Goal: Task Accomplishment & Management: Manage account settings

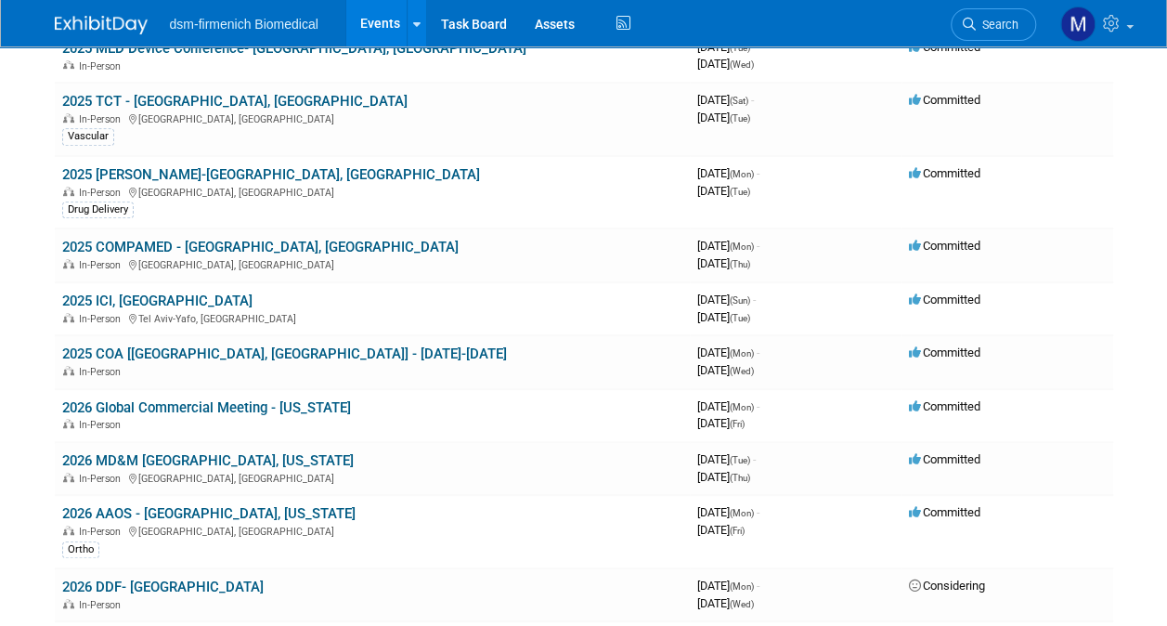
scroll to position [650, 0]
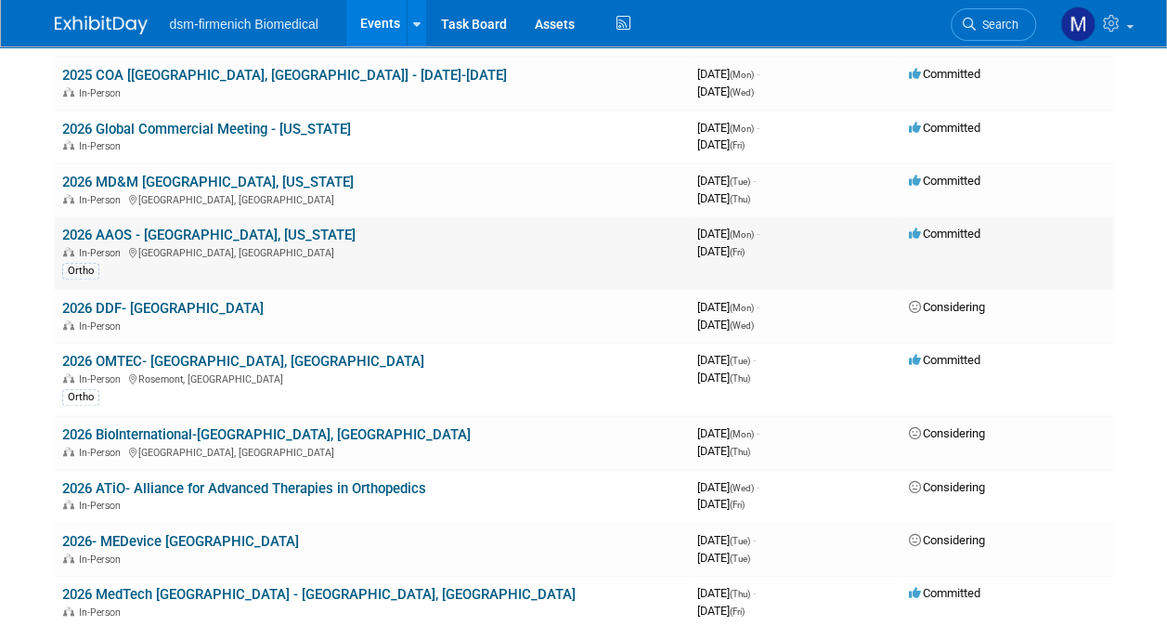
click at [117, 226] on link "2026 AAOS - [GEOGRAPHIC_DATA], [US_STATE]" at bounding box center [208, 234] width 293 height 17
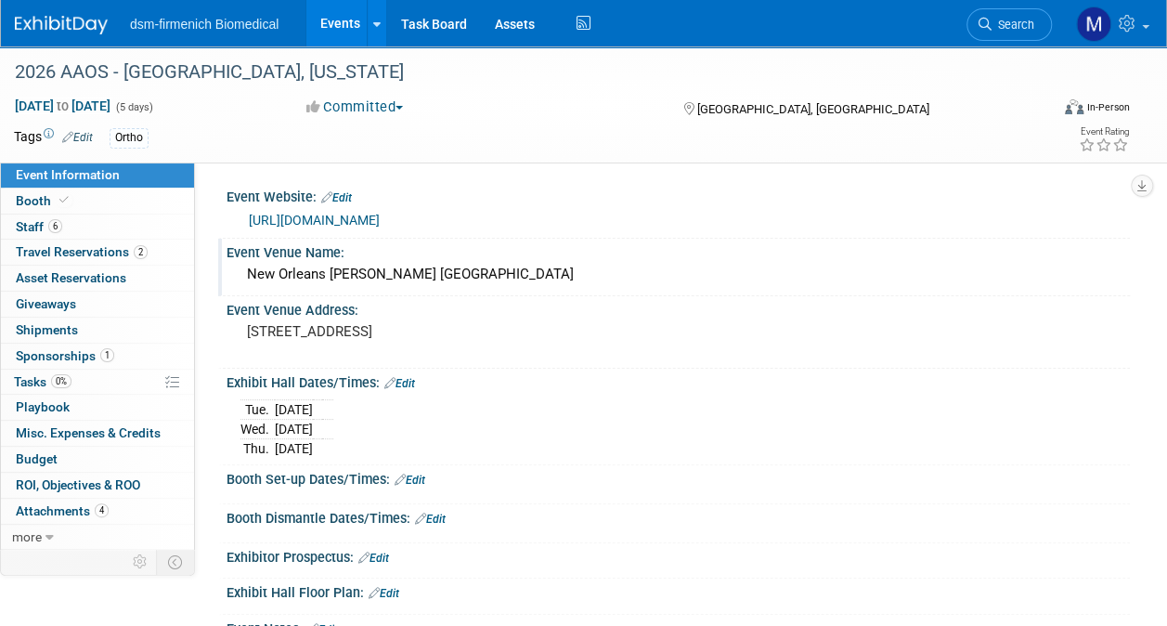
drag, startPoint x: 246, startPoint y: 274, endPoint x: 554, endPoint y: 282, distance: 308.2
click at [554, 282] on div "New Orleans Ernest N. Morial Convention Center" at bounding box center [677, 274] width 875 height 29
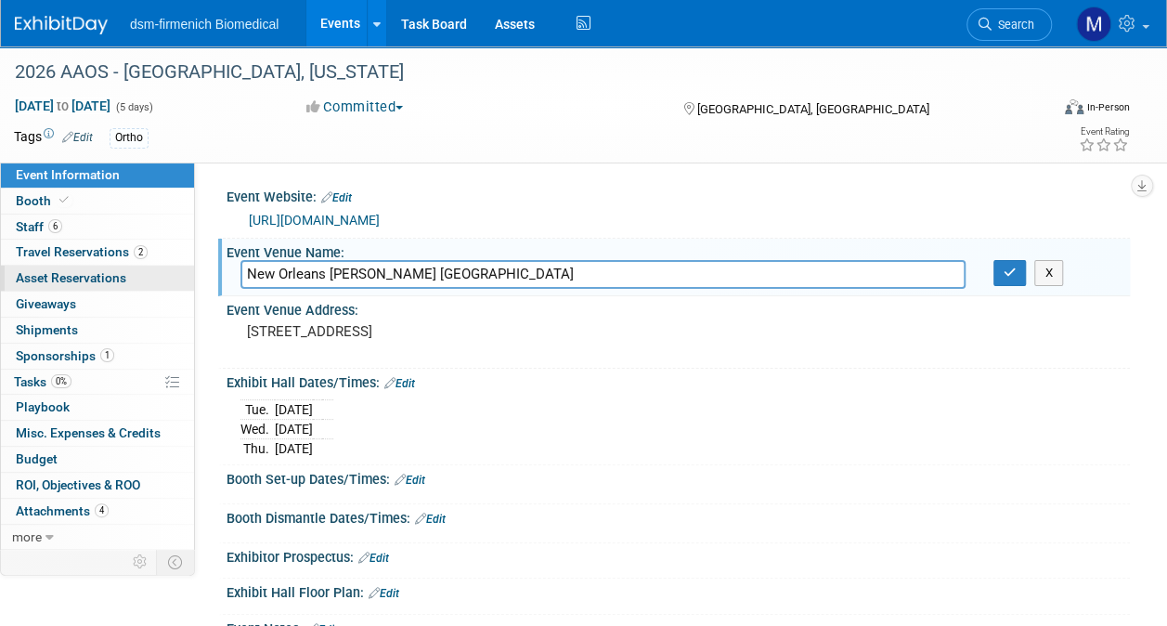
drag, startPoint x: 549, startPoint y: 274, endPoint x: 184, endPoint y: 272, distance: 365.7
click at [184, 272] on div "Event Information Event Info Booth Booth 6 Staff 6 Staff 2 Travel Reservations …" at bounding box center [583, 365] width 1167 height 638
click at [1005, 270] on icon "button" at bounding box center [1009, 272] width 13 height 12
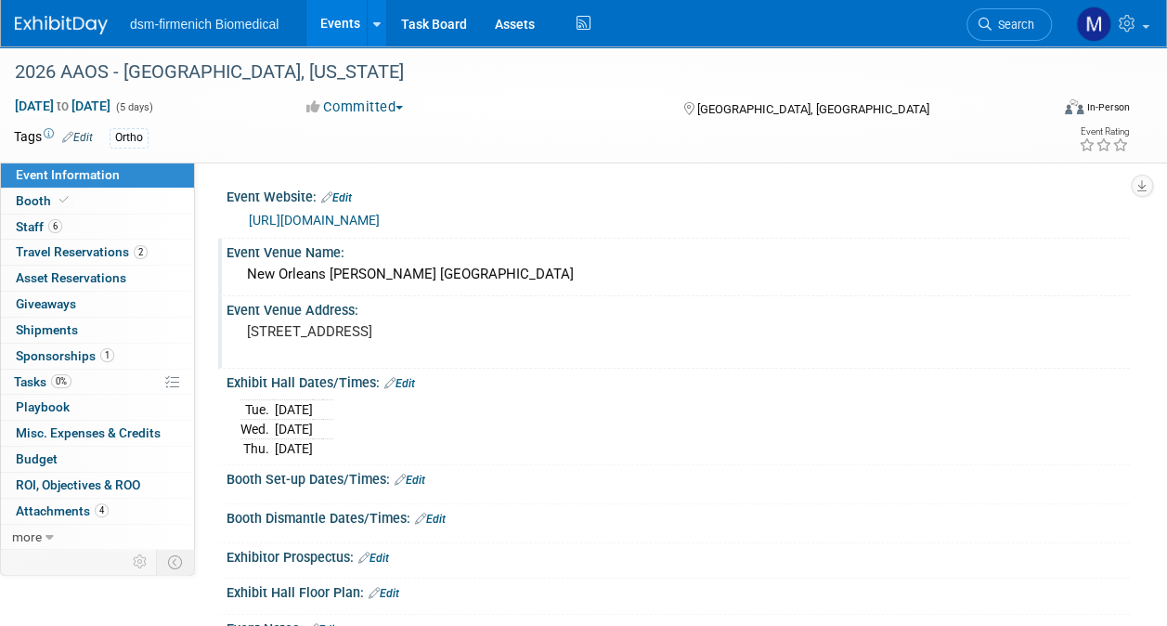
drag, startPoint x: 254, startPoint y: 332, endPoint x: 445, endPoint y: 353, distance: 191.3
click at [445, 340] on pre "900 Convention Center Blvd New Orleans, LA 70130" at bounding box center [414, 331] width 335 height 17
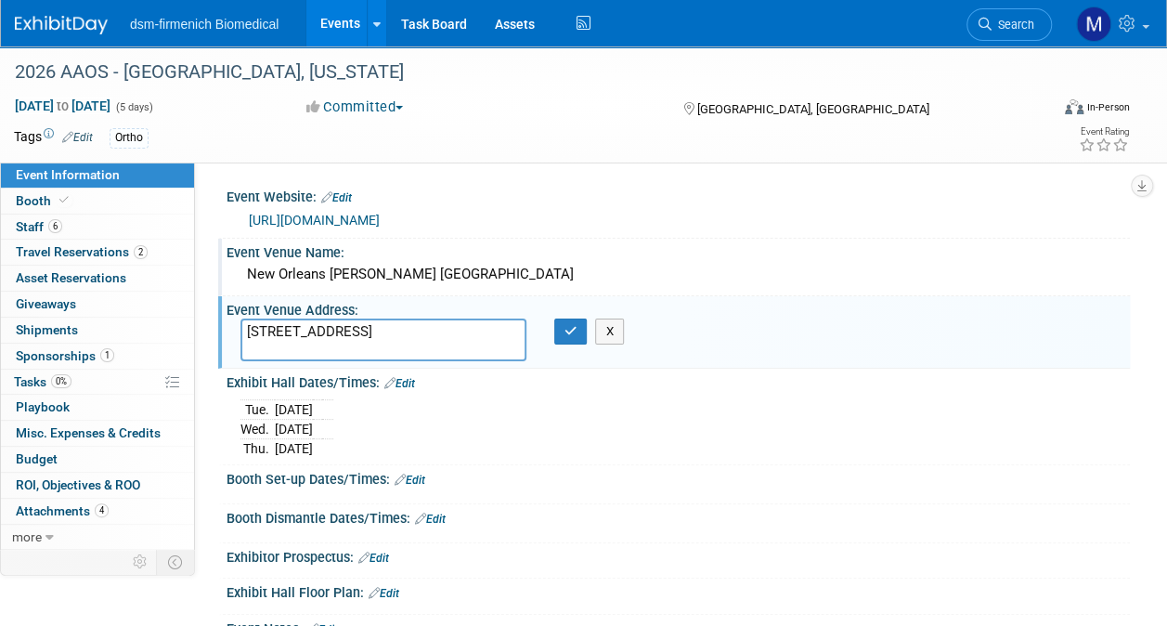
click at [455, 349] on textarea "900 Convention Center Blvd New Orleans, LA 70130" at bounding box center [383, 339] width 286 height 43
click at [562, 330] on button "button" at bounding box center [570, 331] width 33 height 26
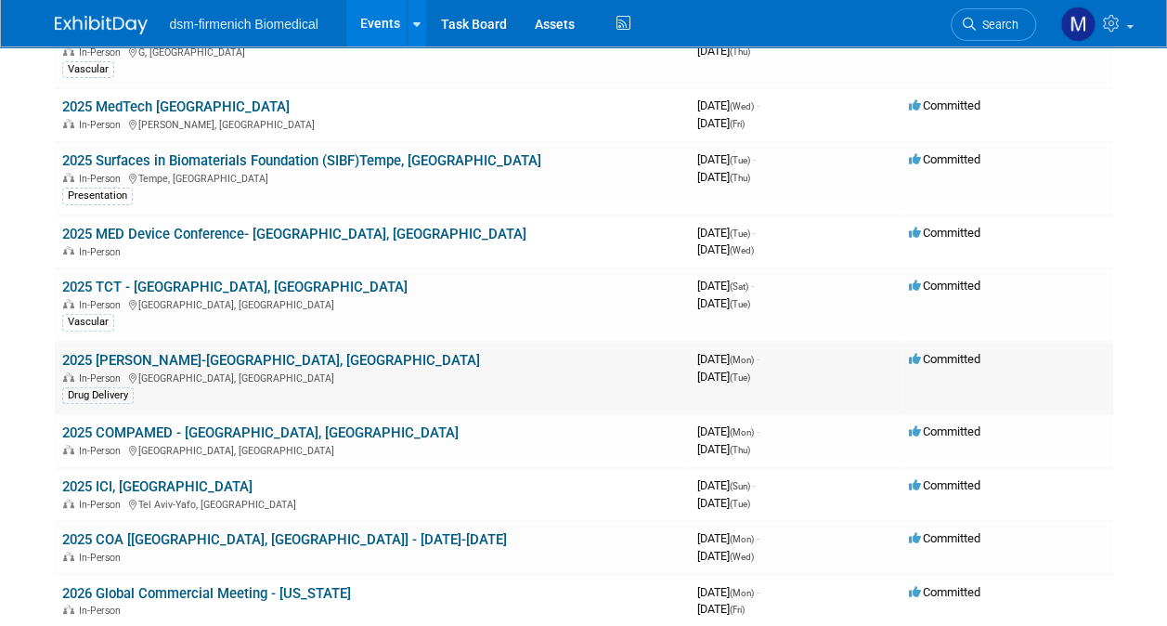
scroll to position [278, 0]
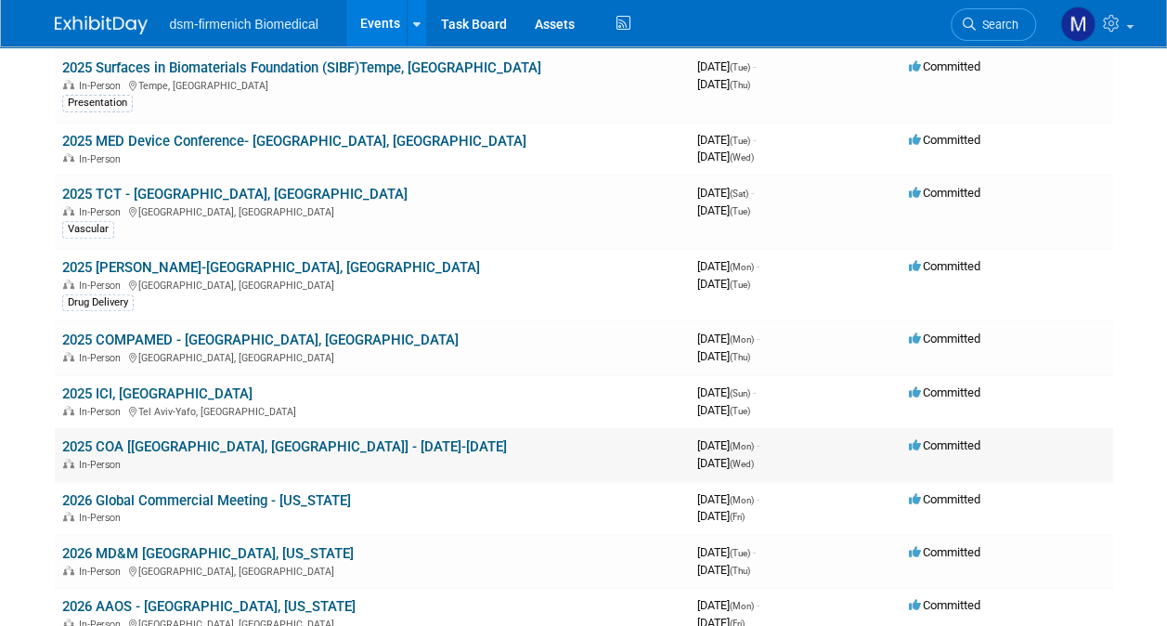
click at [189, 456] on div "In-Person" at bounding box center [372, 463] width 620 height 15
click at [310, 443] on link "2025 COA [[GEOGRAPHIC_DATA], [GEOGRAPHIC_DATA]] - [DATE]-[DATE]" at bounding box center [284, 446] width 445 height 17
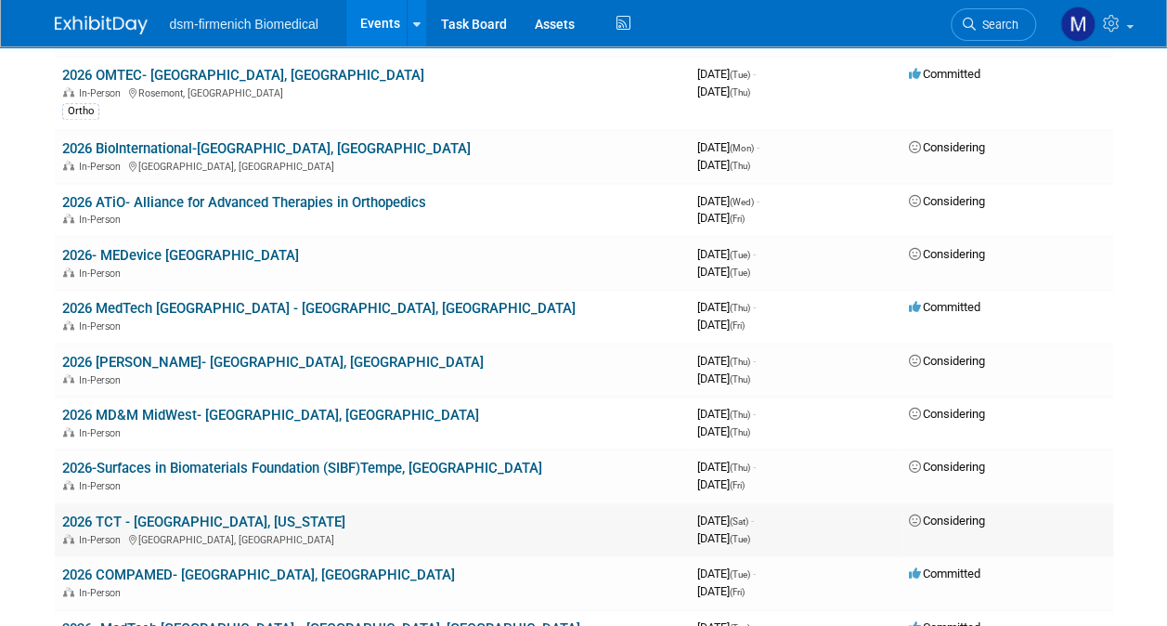
scroll to position [1021, 0]
